Goal: Information Seeking & Learning: Understand process/instructions

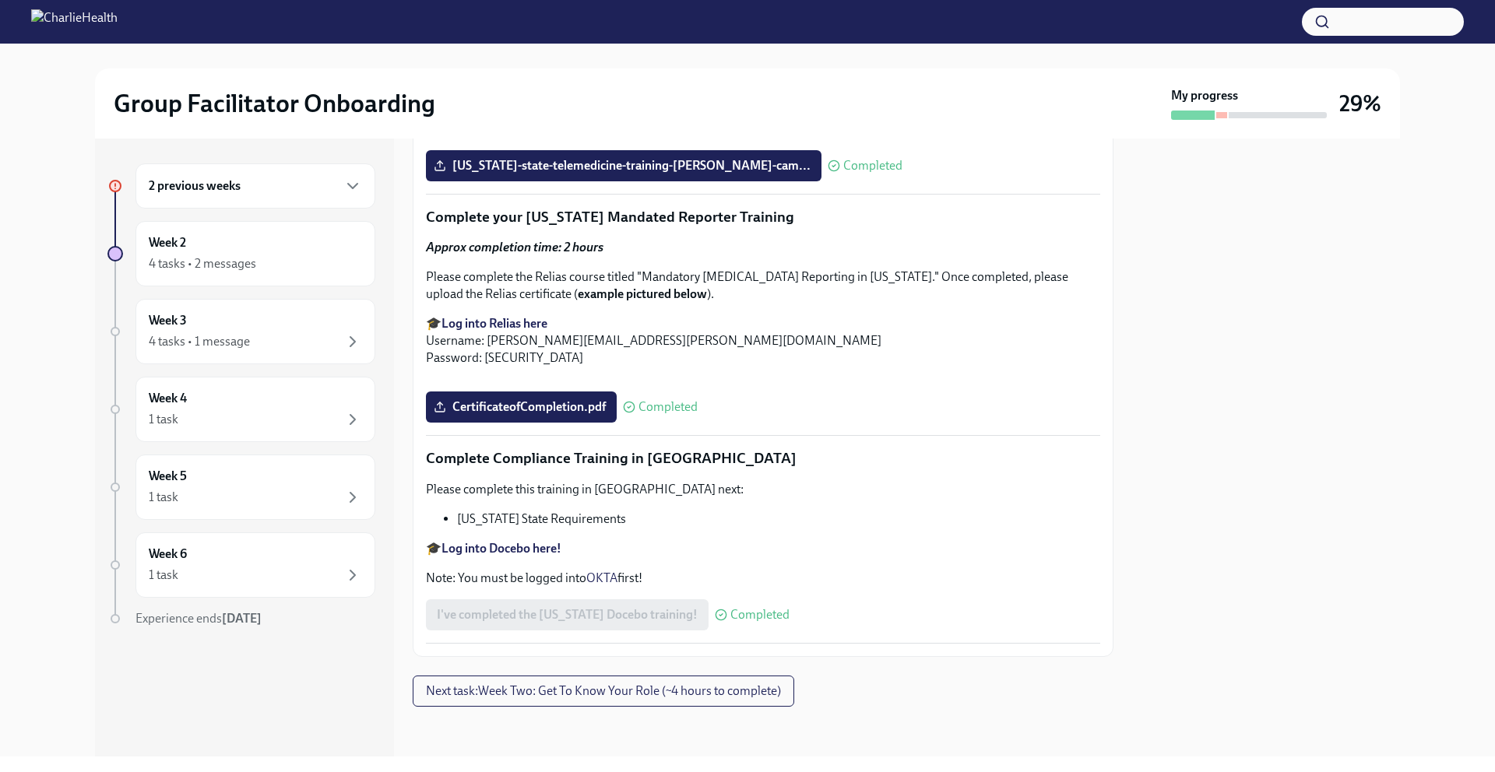
scroll to position [3374, 0]
click at [203, 254] on div "Week 2 4 tasks • 2 messages" at bounding box center [255, 253] width 213 height 39
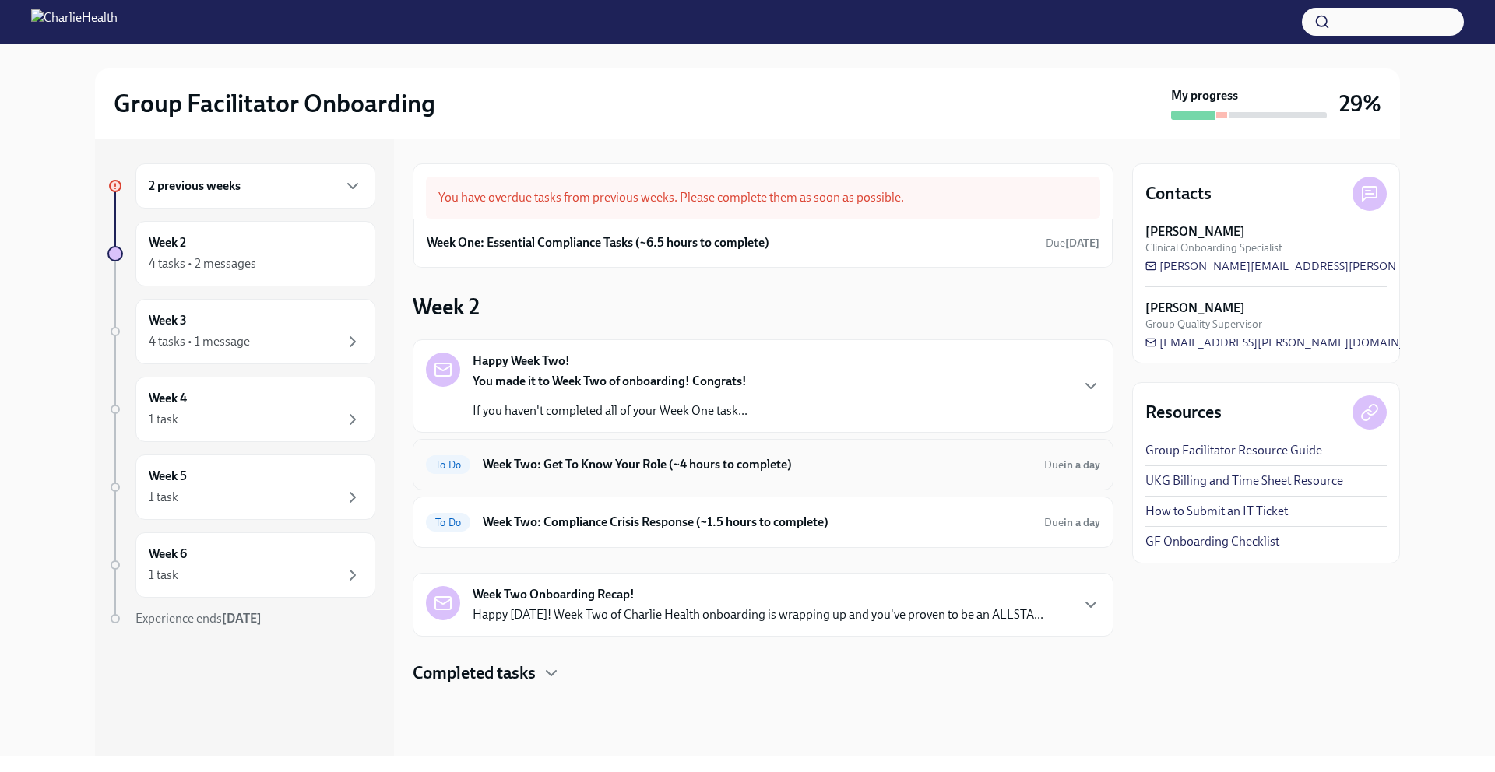
click at [556, 469] on h6 "Week Two: Get To Know Your Role (~4 hours to complete)" at bounding box center [757, 464] width 549 height 17
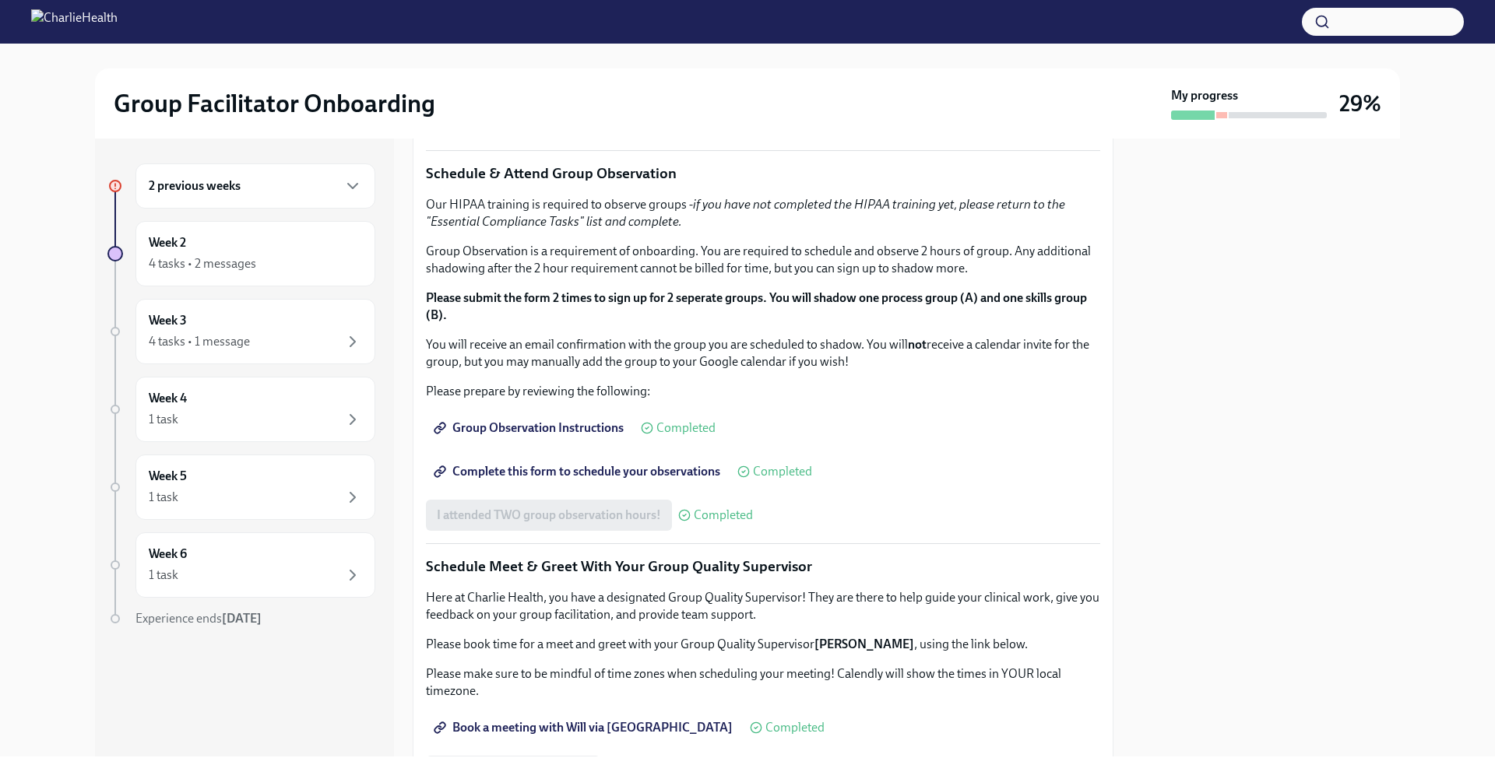
scroll to position [694, 0]
drag, startPoint x: 424, startPoint y: 432, endPoint x: 609, endPoint y: 537, distance: 213.0
click at [609, 537] on div "You've made it to Week Two of Charlie Health onboarding! Congratulations and th…" at bounding box center [763, 227] width 701 height 1170
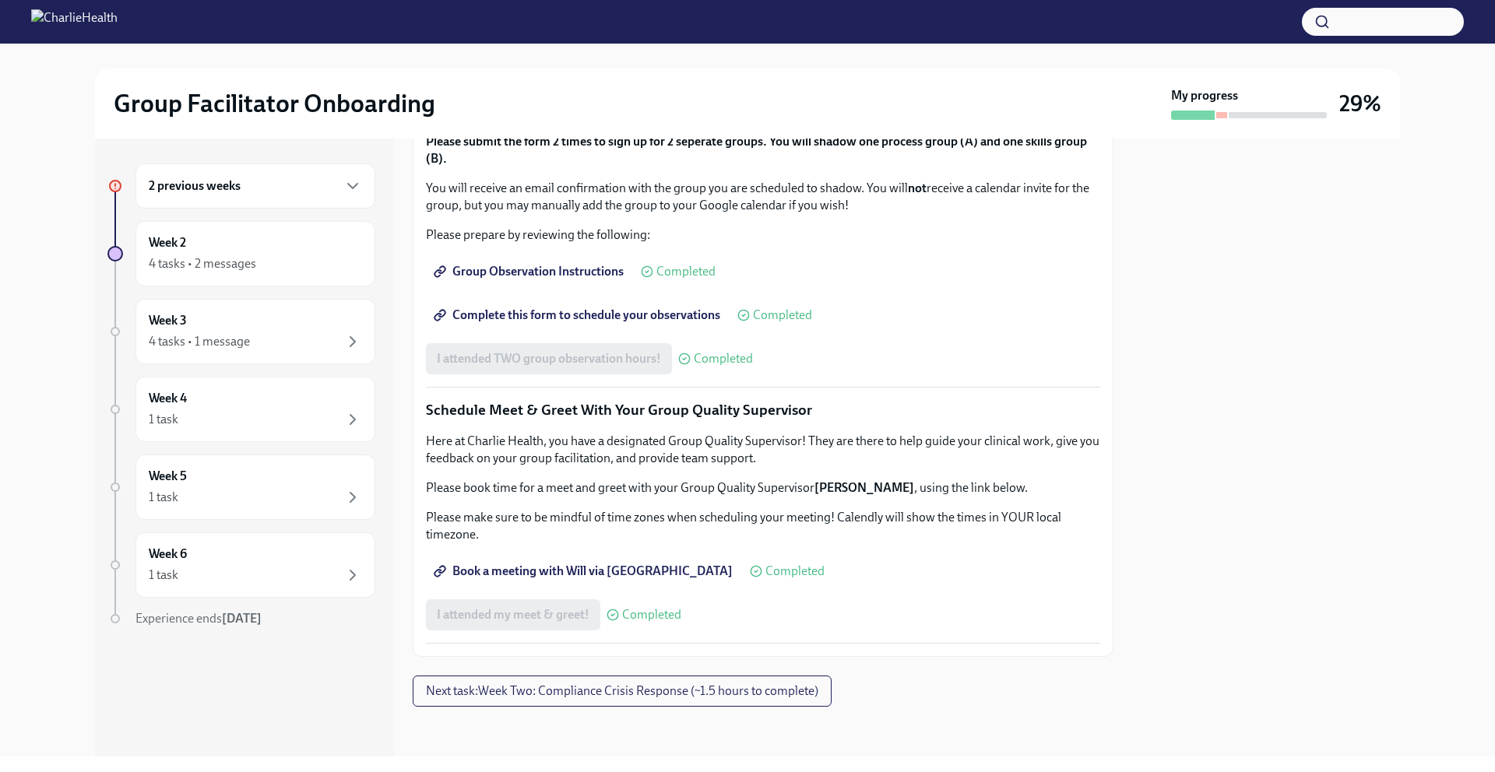
scroll to position [1355, 0]
click at [581, 701] on button "Next task : Week Two: Compliance Crisis Response (~1.5 hours to complete)" at bounding box center [622, 691] width 419 height 31
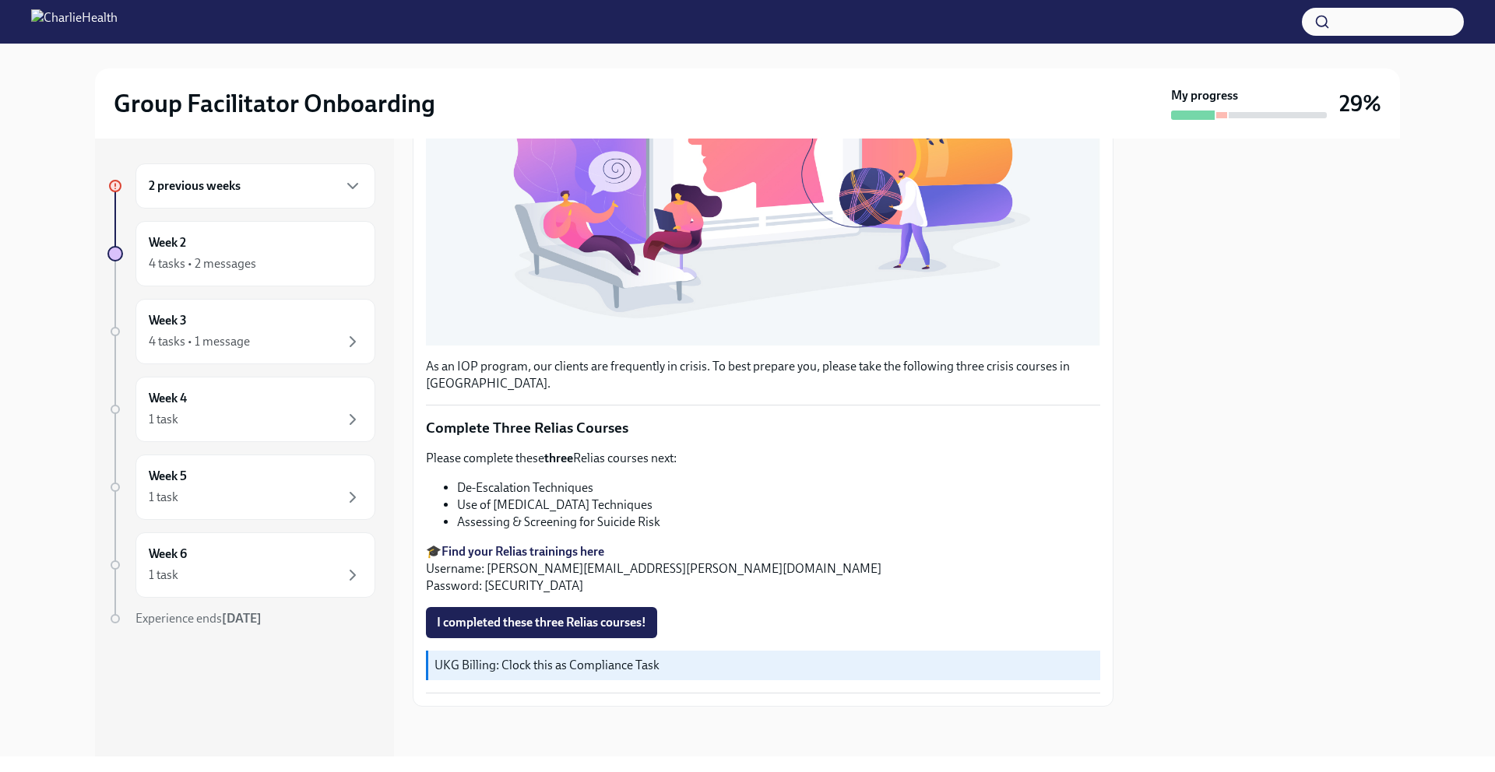
scroll to position [409, 0]
drag, startPoint x: 522, startPoint y: 590, endPoint x: 483, endPoint y: 585, distance: 39.2
click at [483, 585] on p "🎓 Find your Relias trainings here Username: claudia.camerota@charliehealth.com …" at bounding box center [763, 568] width 674 height 51
copy p "ch1234"
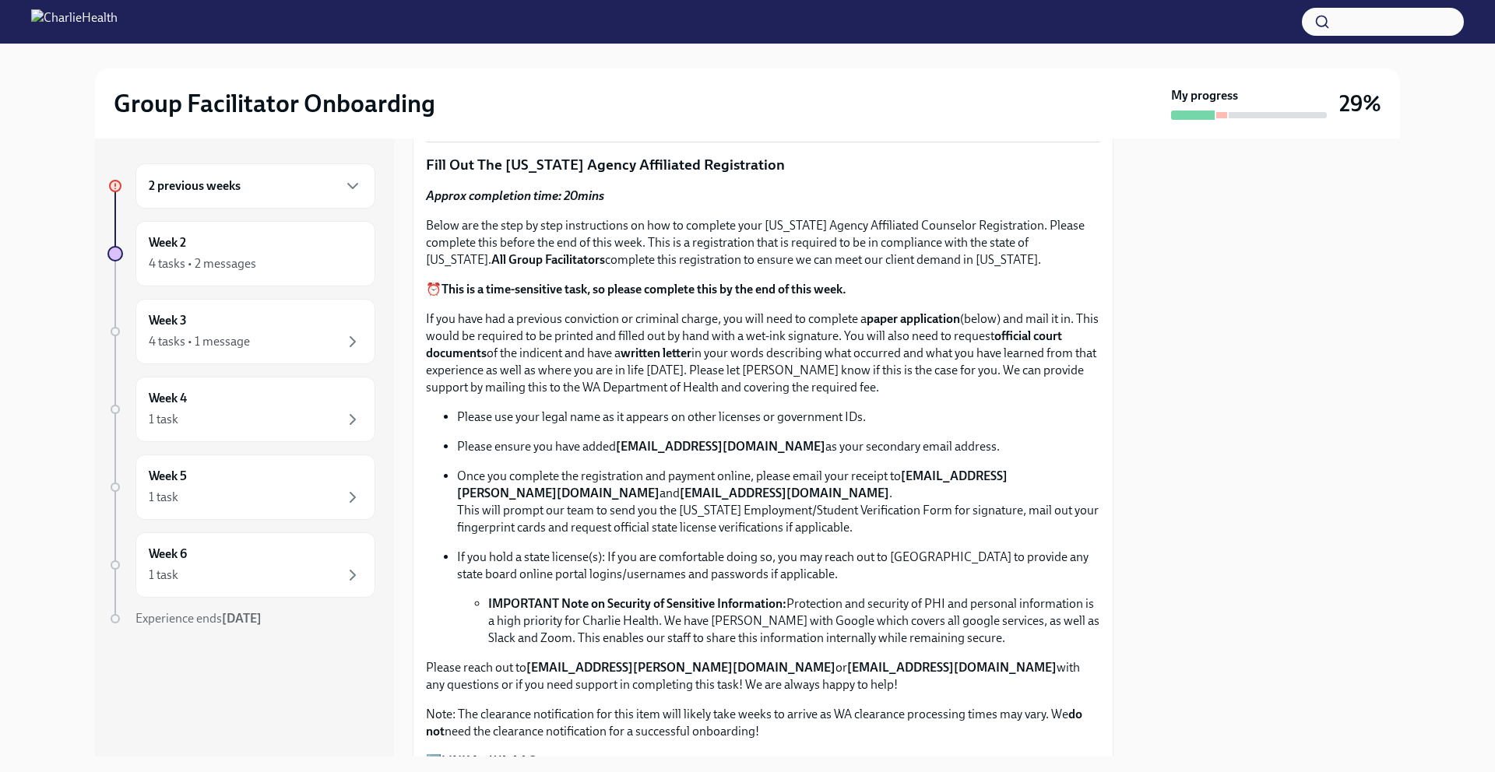
scroll to position [666, 0]
